Goal: Book appointment/travel/reservation

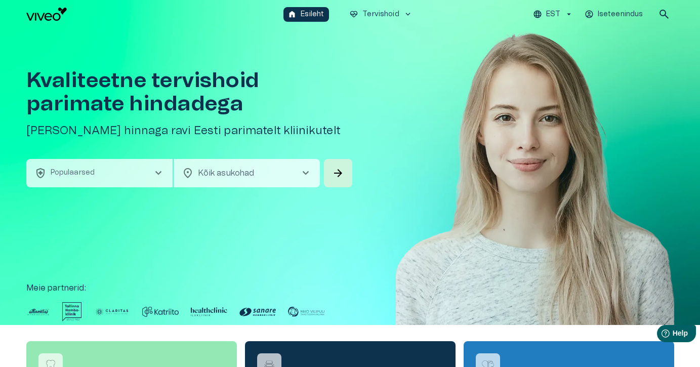
click at [105, 176] on button "health_and_safety Populaarsed chevron_right" at bounding box center [99, 173] width 146 height 28
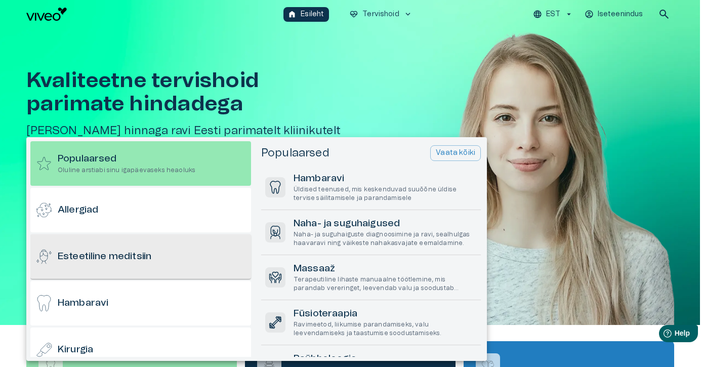
click at [122, 245] on div "Esteetiline meditsiin" at bounding box center [140, 256] width 221 height 45
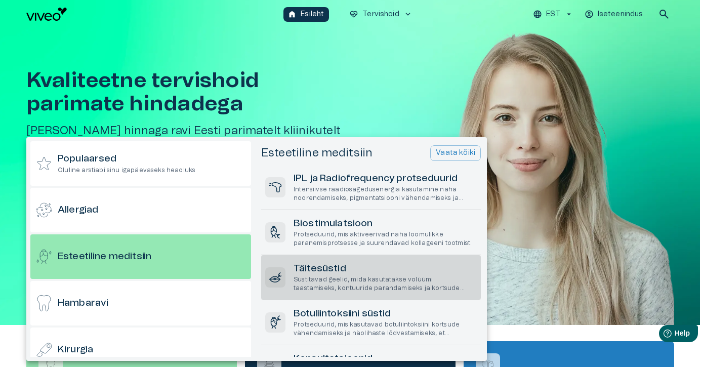
click at [312, 273] on h6 "Täitesüstid" at bounding box center [384, 269] width 183 height 14
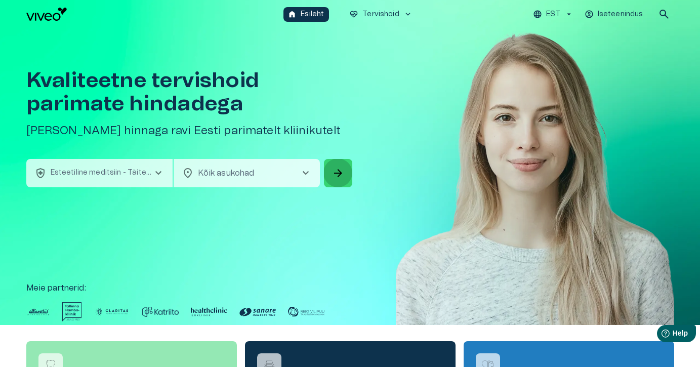
click at [336, 170] on span "arrow_forward" at bounding box center [338, 173] width 12 height 12
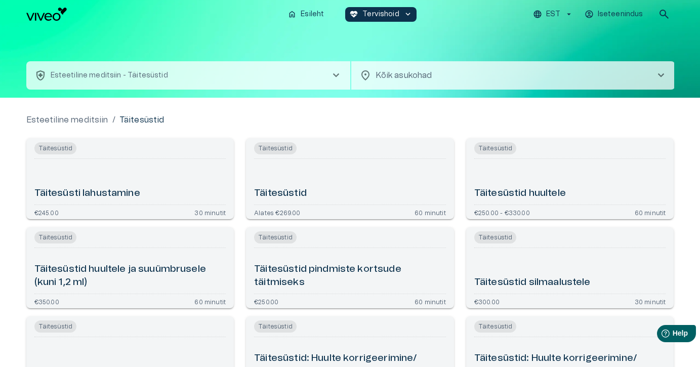
click at [164, 174] on div "Täitesüsti lahustamine" at bounding box center [130, 181] width 192 height 37
click at [317, 282] on h6 "Täitesüstid pindmiste kortsude täitmiseks" at bounding box center [350, 276] width 192 height 27
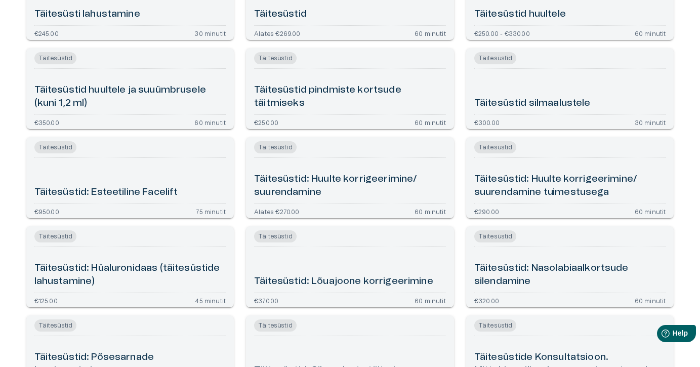
scroll to position [168, 0]
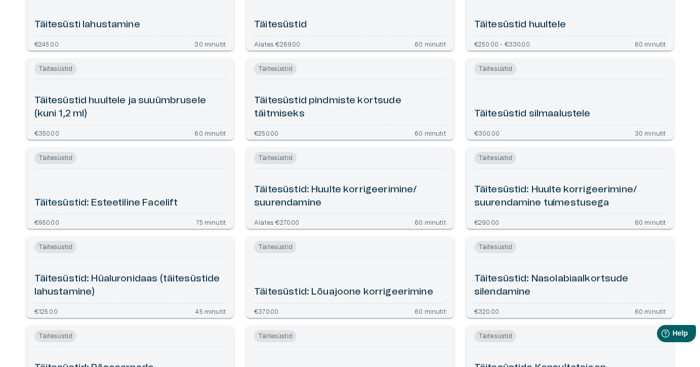
click at [141, 111] on h6 "Täitesüstid huultele ja suuümbrusele (kuni 1,2 ml)" at bounding box center [130, 107] width 192 height 27
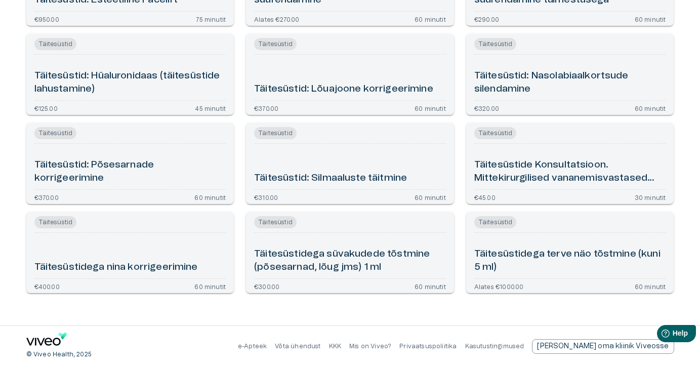
scroll to position [371, 0]
click at [117, 252] on div "Täitesüstidega nina korrigeerimine" at bounding box center [130, 255] width 192 height 37
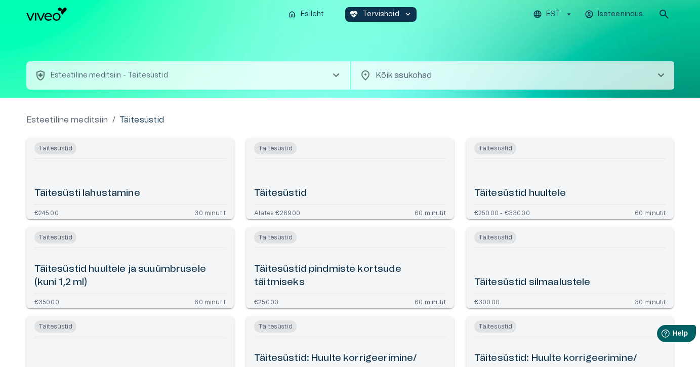
click at [534, 269] on div "Täitesüstid silmaalustele" at bounding box center [570, 270] width 192 height 37
click at [51, 16] on img "Navigate to homepage" at bounding box center [46, 14] width 40 height 13
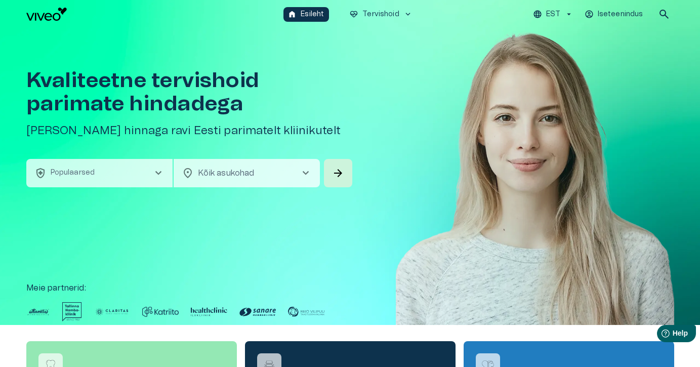
click at [123, 165] on button "health_and_safety Populaarsed chevron_right" at bounding box center [99, 173] width 146 height 28
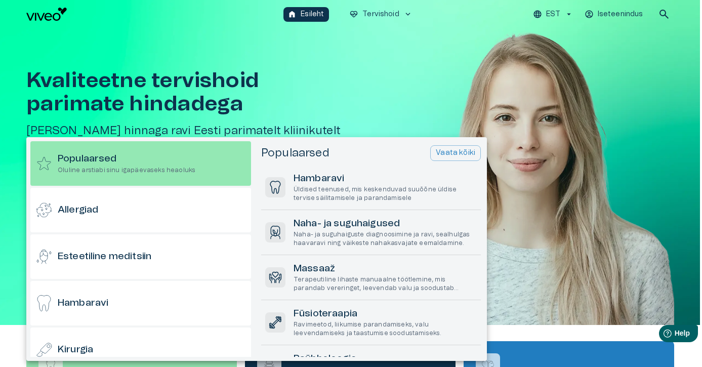
click at [327, 105] on div at bounding box center [351, 183] width 702 height 367
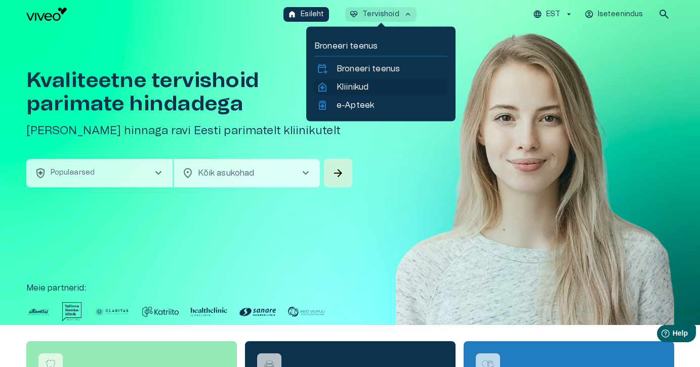
click at [343, 84] on p "Kliinikud" at bounding box center [352, 87] width 32 height 12
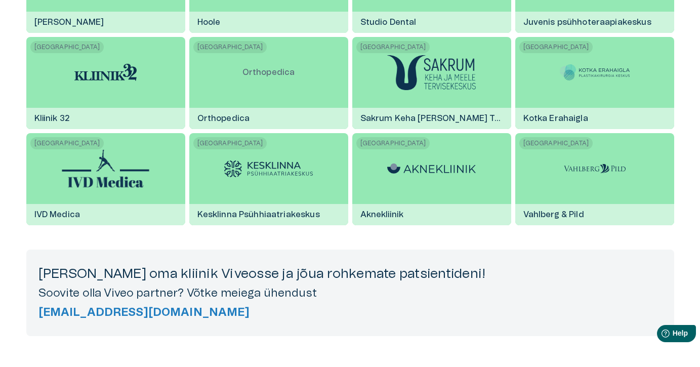
scroll to position [1667, 0]
click at [78, 314] on h5 "[EMAIL_ADDRESS][DOMAIN_NAME]" at bounding box center [349, 312] width 623 height 15
drag, startPoint x: 288, startPoint y: 308, endPoint x: 267, endPoint y: 308, distance: 20.7
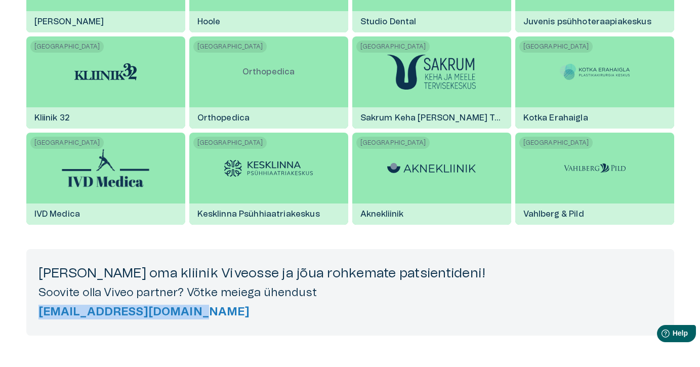
drag, startPoint x: 187, startPoint y: 329, endPoint x: 33, endPoint y: 312, distance: 154.7
click at [33, 312] on div "[PERSON_NAME] oma kliinik Viveosse ja jõua rohkemate patsientideni! Soovite oll…" at bounding box center [350, 292] width 648 height 87
copy h5 "[EMAIL_ADDRESS][DOMAIN_NAME]"
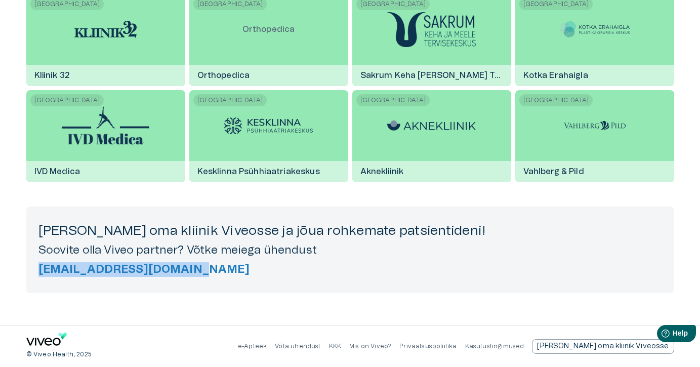
scroll to position [1709, 0]
click at [269, 256] on h5 "Soovite olla Viveo partner? Võtke meiega ühendust" at bounding box center [349, 250] width 623 height 15
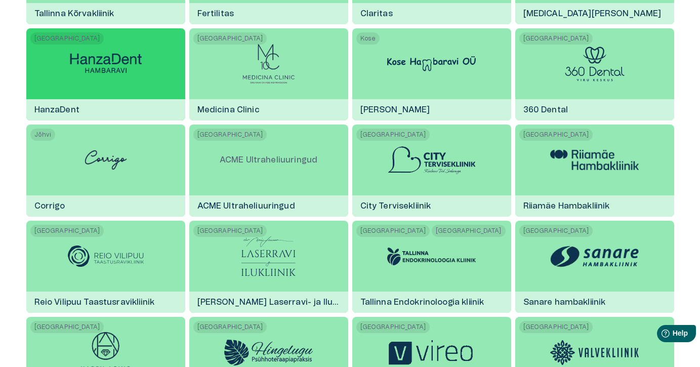
scroll to position [375, 0]
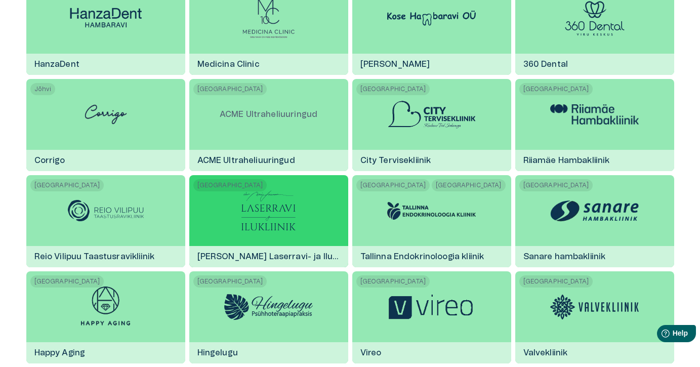
click at [278, 190] on img at bounding box center [268, 210] width 55 height 40
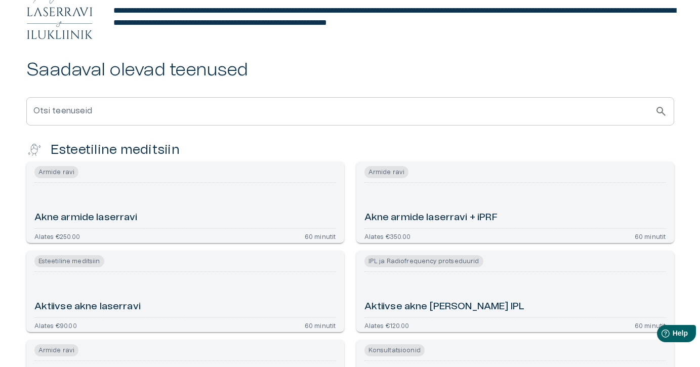
scroll to position [233, 0]
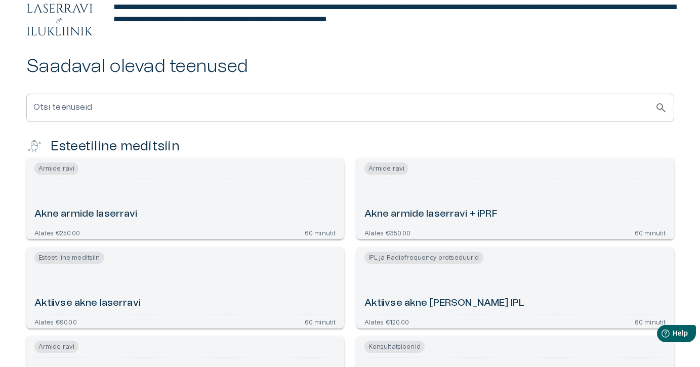
click at [124, 217] on h6 "Akne armide laserravi" at bounding box center [85, 214] width 103 height 14
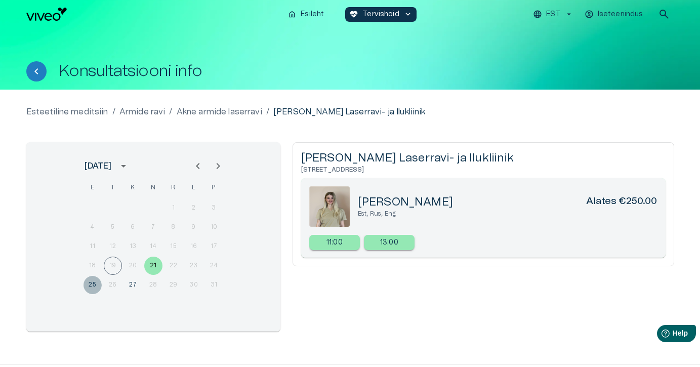
click at [88, 285] on button "25" at bounding box center [92, 285] width 18 height 18
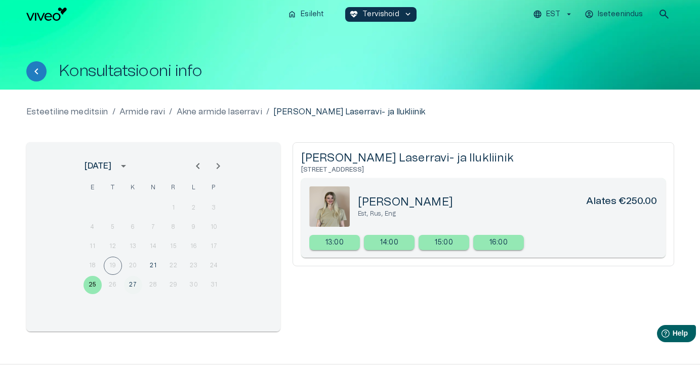
click at [139, 284] on button "27" at bounding box center [133, 285] width 18 height 18
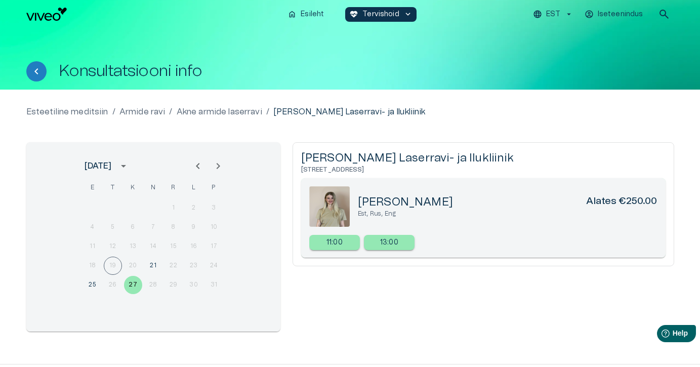
click at [219, 167] on icon "Next month" at bounding box center [218, 166] width 12 height 12
click at [217, 168] on icon "Next month" at bounding box center [218, 166] width 4 height 6
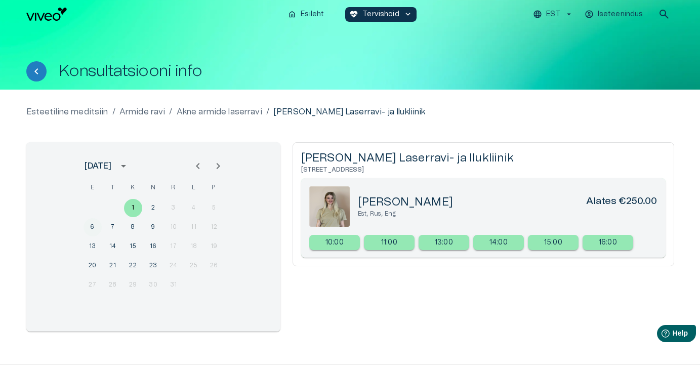
click at [92, 227] on button "6" at bounding box center [92, 227] width 18 height 18
click at [202, 168] on icon "Previous month" at bounding box center [198, 166] width 12 height 12
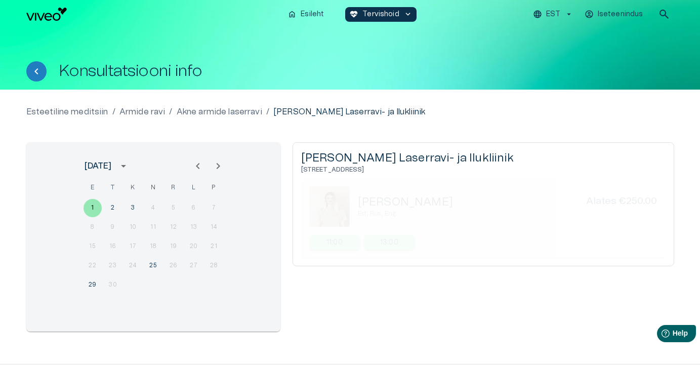
click at [44, 10] on img "Navigate to homepage" at bounding box center [46, 14] width 40 height 13
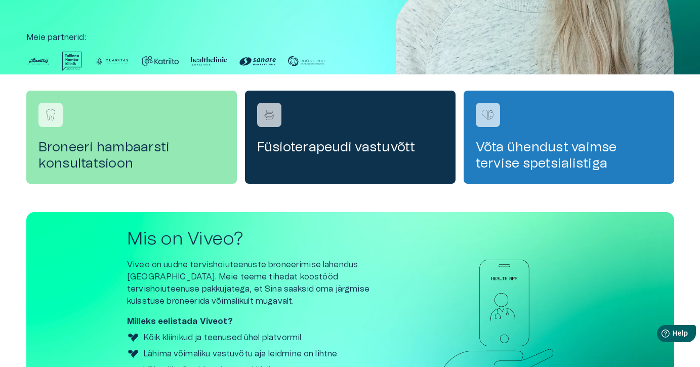
scroll to position [256, 0]
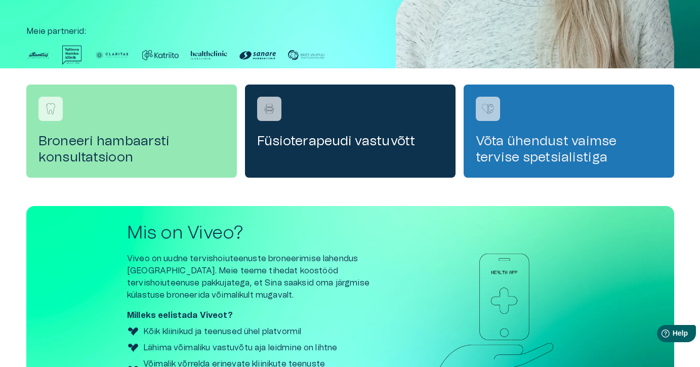
click at [491, 150] on h4 "Võta ühendust vaimse tervise spetsialistiga" at bounding box center [569, 149] width 186 height 32
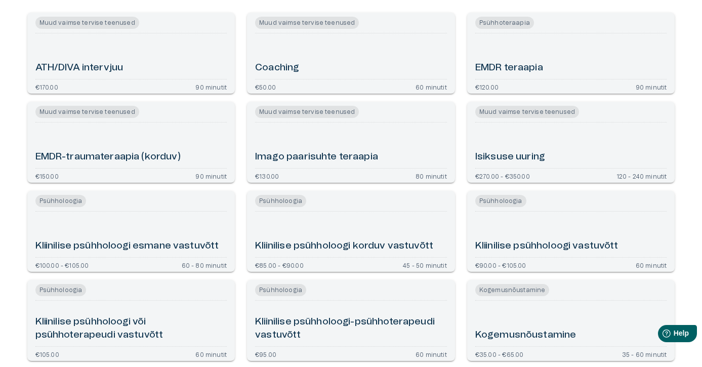
scroll to position [128, 0]
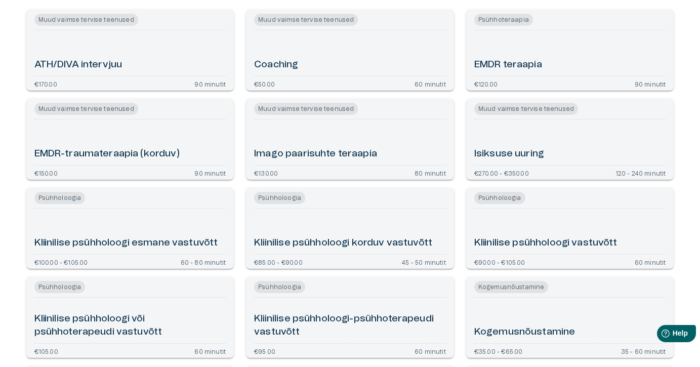
click at [287, 247] on h6 "Kliinilise psühholoogi korduv vastuvõtt" at bounding box center [343, 243] width 178 height 14
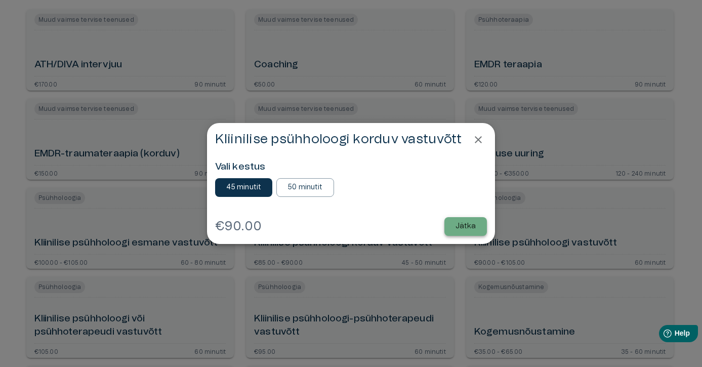
click at [459, 232] on button "Jätka" at bounding box center [465, 226] width 43 height 19
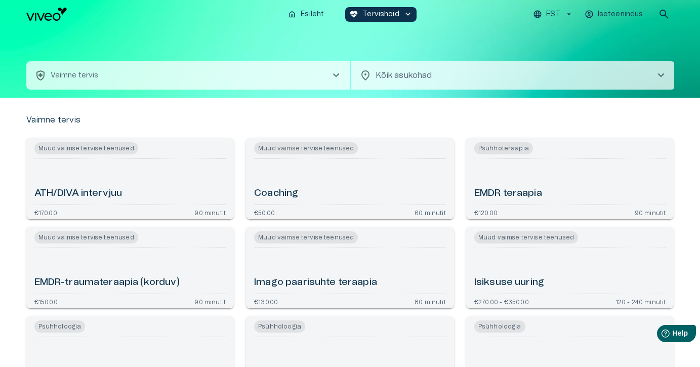
click at [52, 17] on img "Navigate to homepage" at bounding box center [46, 14] width 40 height 13
